Goal: Information Seeking & Learning: Learn about a topic

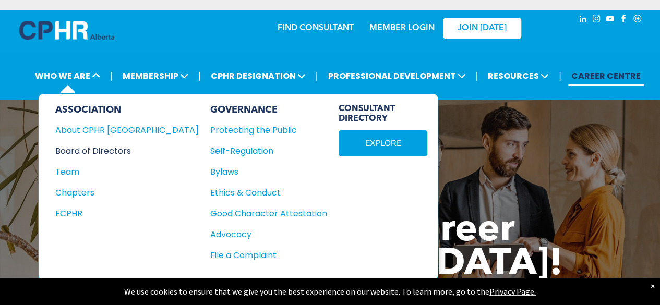
click at [79, 150] on div "Board of Directors" at bounding box center [119, 151] width 129 height 13
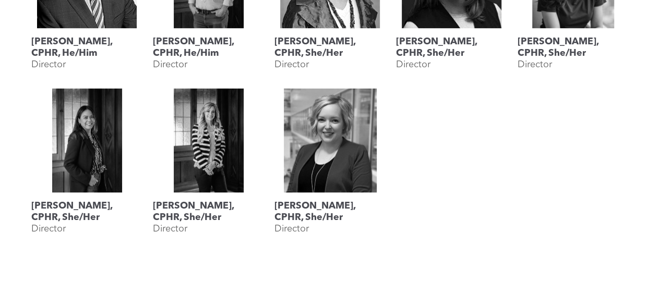
scroll to position [731, 0]
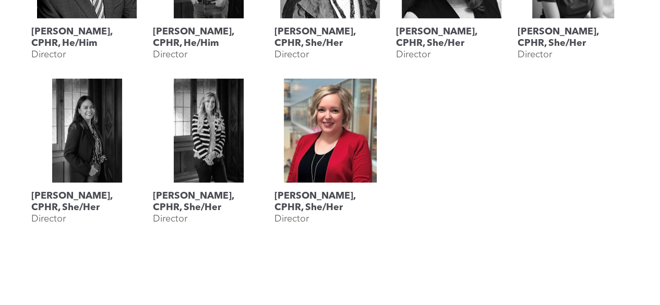
click at [321, 198] on h3 "[PERSON_NAME], CPHR, She/Her" at bounding box center [329, 201] width 111 height 23
click at [327, 159] on link "Shauna Yohemas, CPHR, She/Her" at bounding box center [329, 130] width 111 height 104
